Goal: Information Seeking & Learning: Learn about a topic

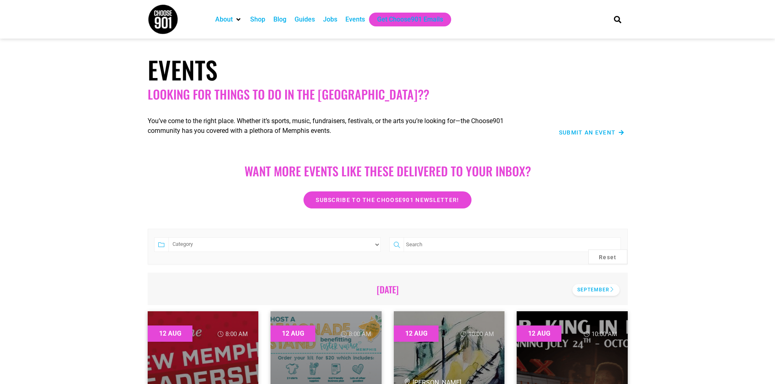
click at [606, 289] on div "September" at bounding box center [595, 290] width 47 height 12
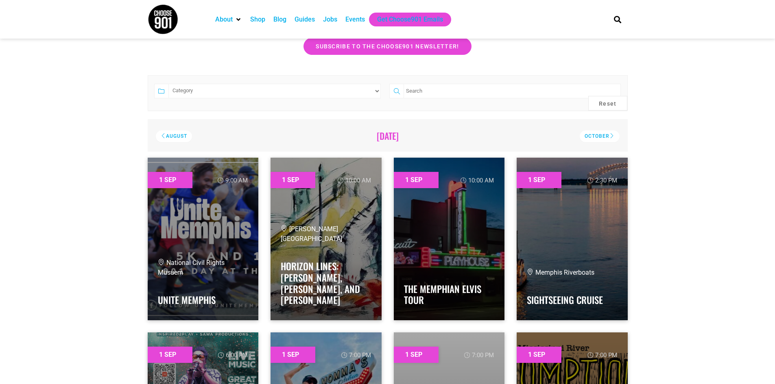
scroll to position [163, 0]
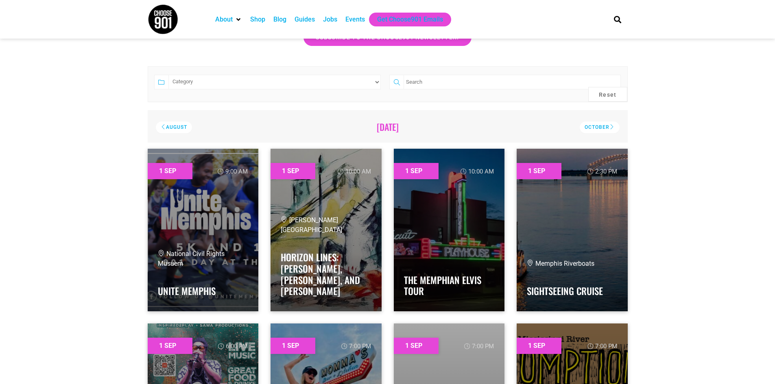
drag, startPoint x: 111, startPoint y: 239, endPoint x: 85, endPoint y: 278, distance: 47.1
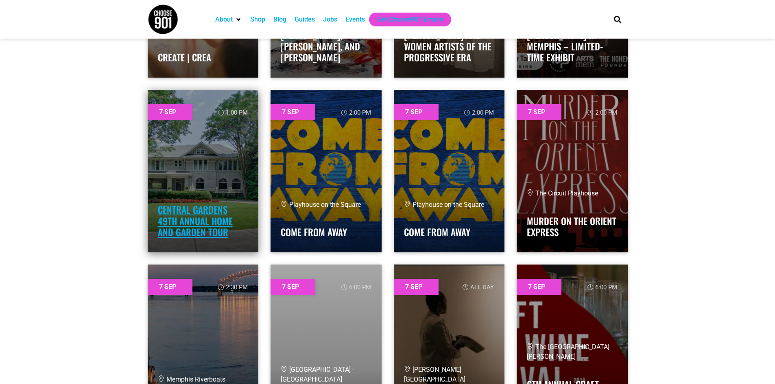
scroll to position [4231, 0]
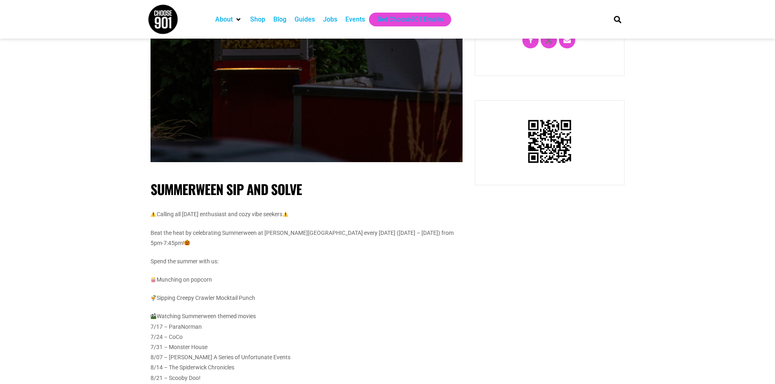
scroll to position [366, 0]
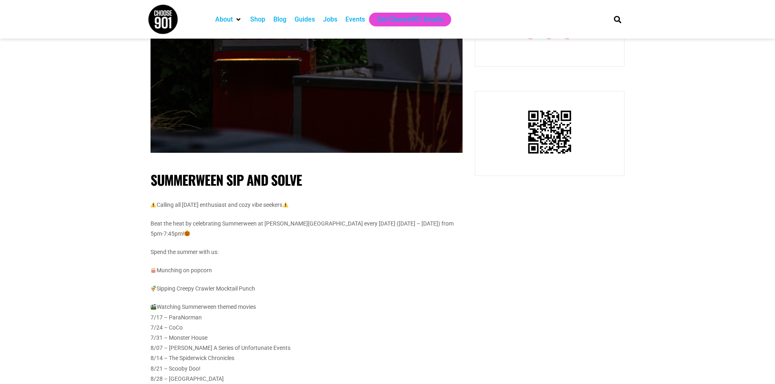
drag, startPoint x: 336, startPoint y: 254, endPoint x: 306, endPoint y: 264, distance: 31.7
drag, startPoint x: 306, startPoint y: 264, endPoint x: 265, endPoint y: 264, distance: 40.3
click at [265, 266] on p "Munching on popcorn" at bounding box center [307, 271] width 312 height 10
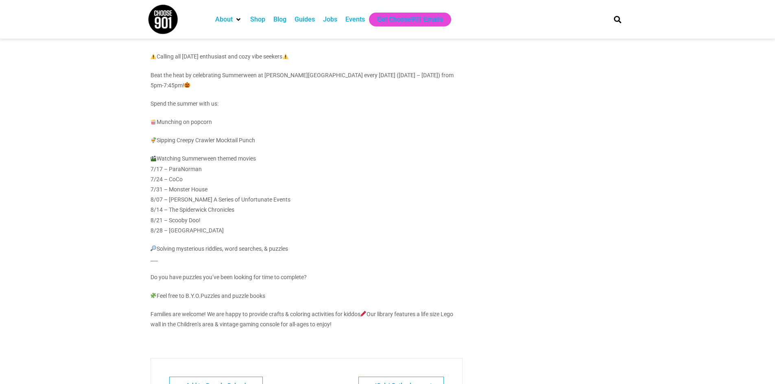
scroll to position [570, 0]
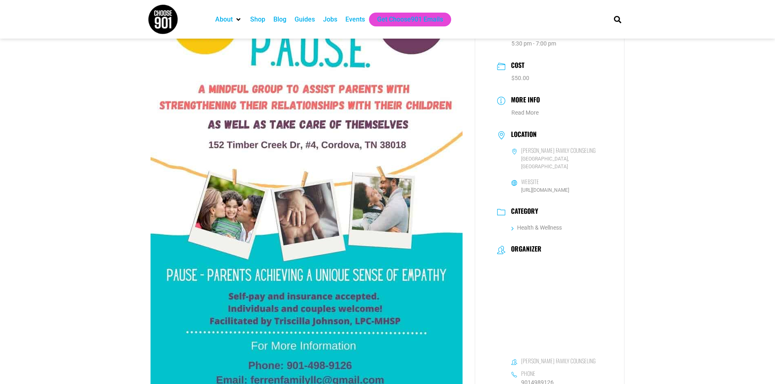
scroll to position [81, 0]
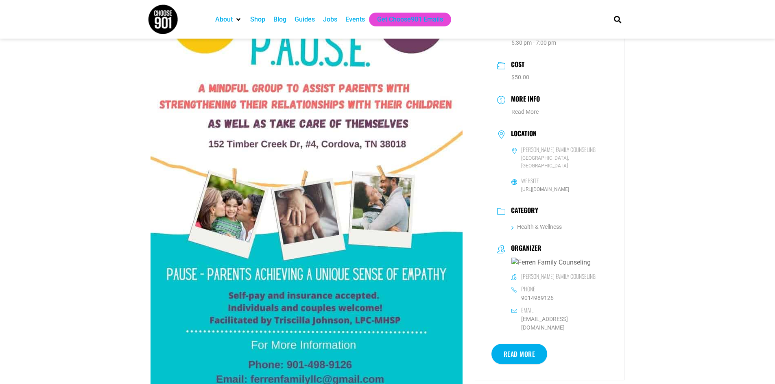
click at [529, 344] on link "Read More" at bounding box center [519, 354] width 56 height 20
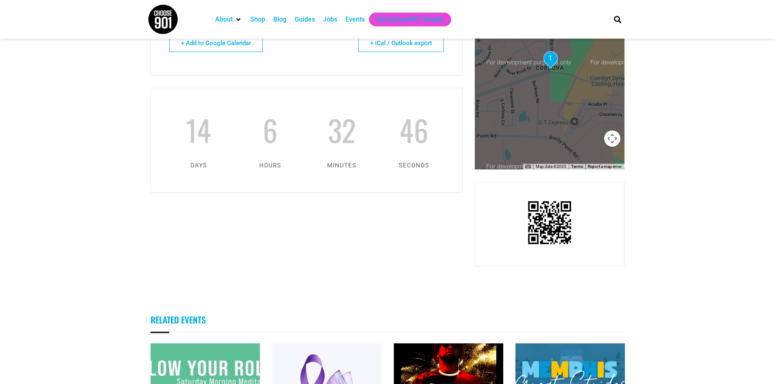
scroll to position [773, 0]
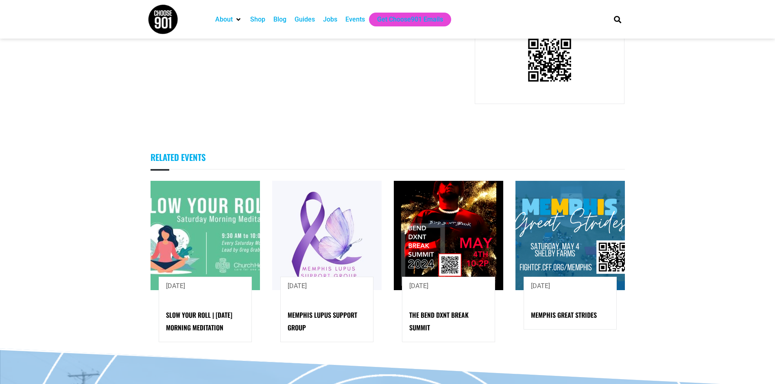
click at [562, 212] on img at bounding box center [570, 235] width 109 height 109
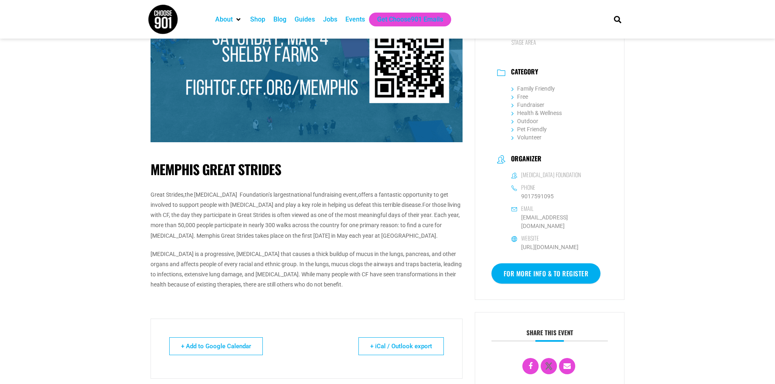
scroll to position [81, 0]
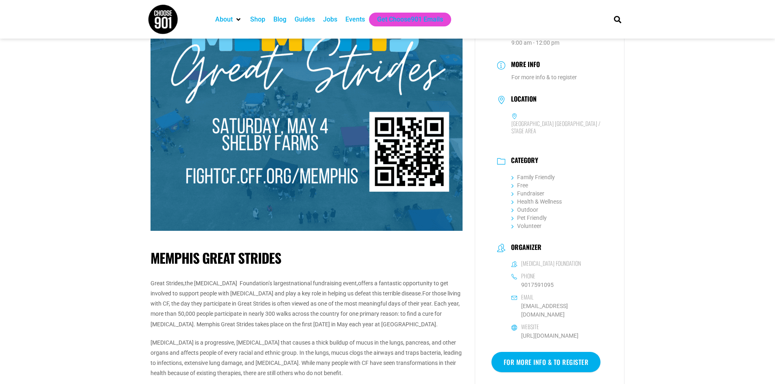
click at [559, 352] on link "For more info & to register" at bounding box center [545, 362] width 109 height 20
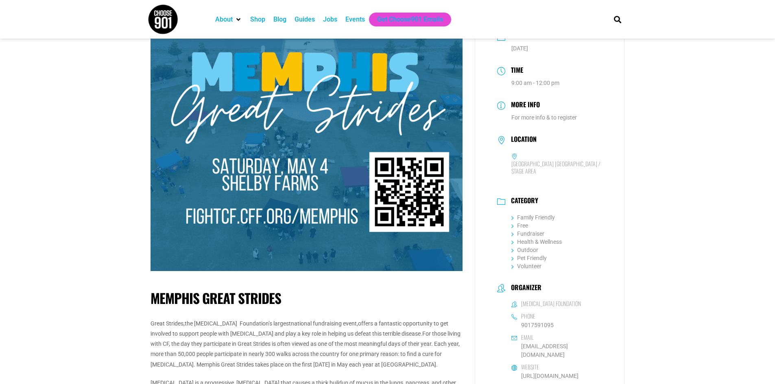
scroll to position [41, 0]
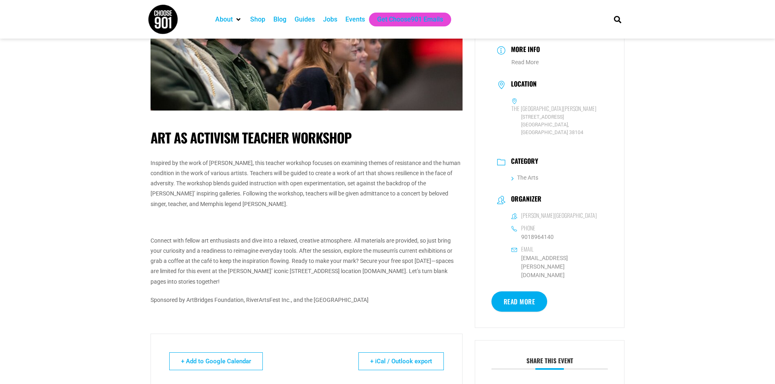
scroll to position [122, 0]
